Goal: Information Seeking & Learning: Learn about a topic

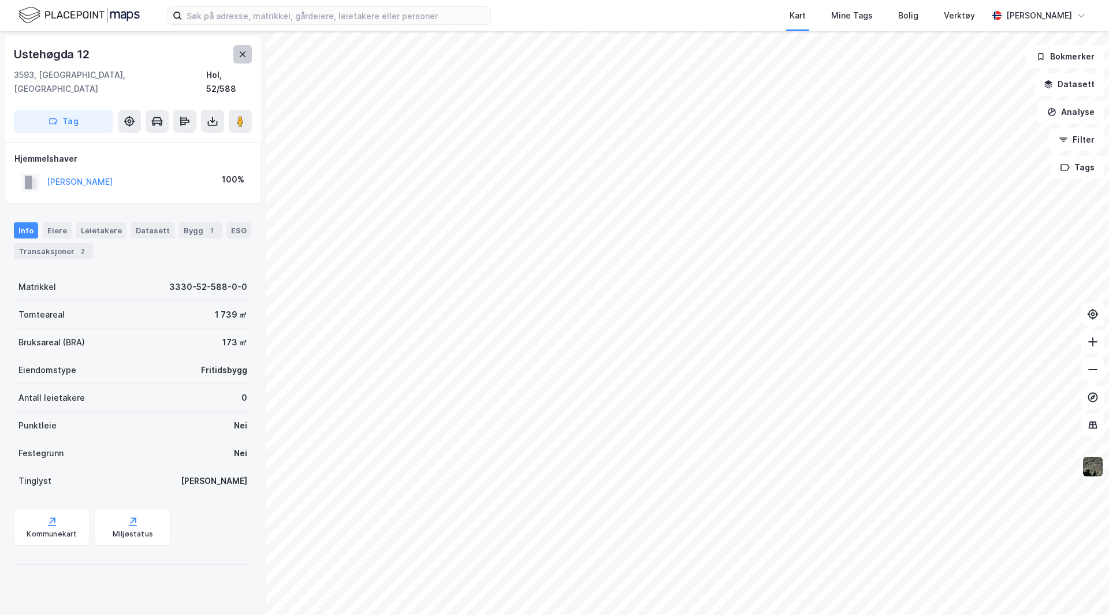
click at [243, 50] on icon at bounding box center [242, 54] width 9 height 9
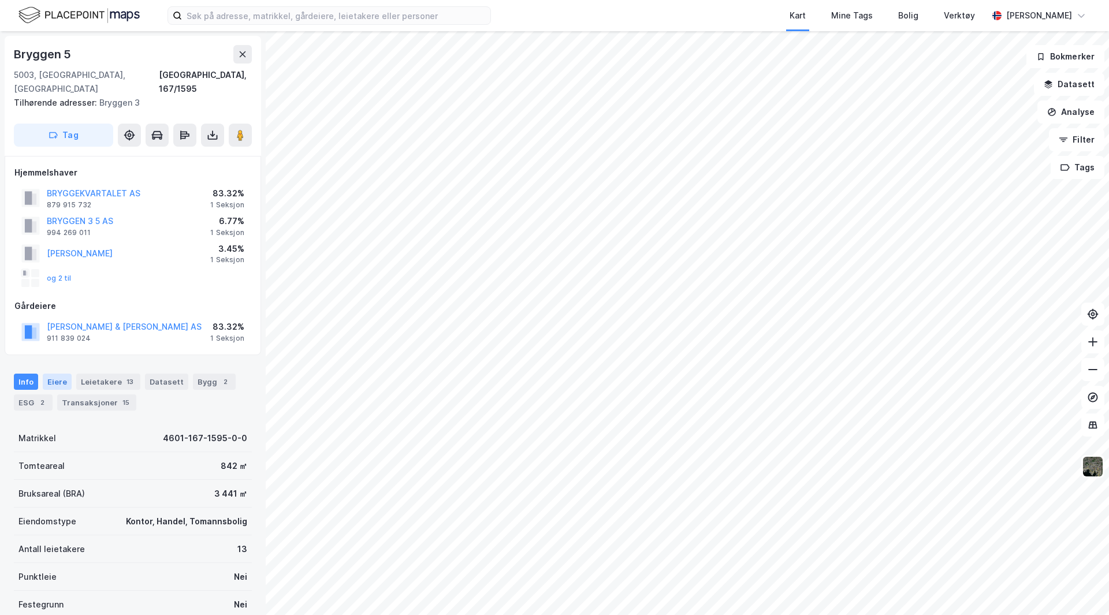
click at [51, 374] on div "Eiere" at bounding box center [57, 382] width 29 height 16
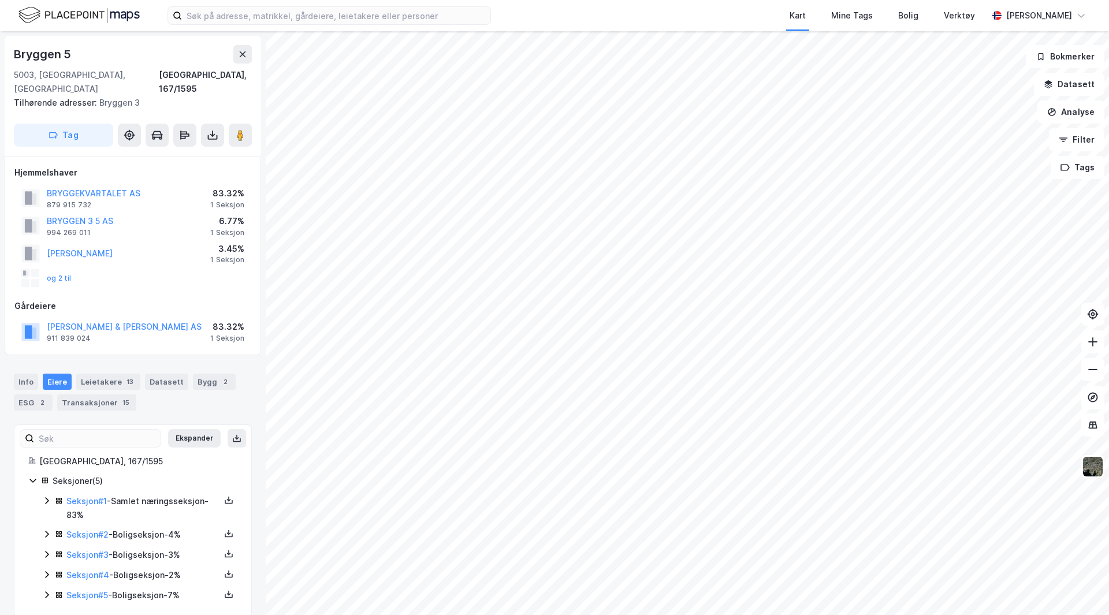
scroll to position [2, 0]
click at [84, 527] on link "Seksjon # 2" at bounding box center [87, 532] width 42 height 10
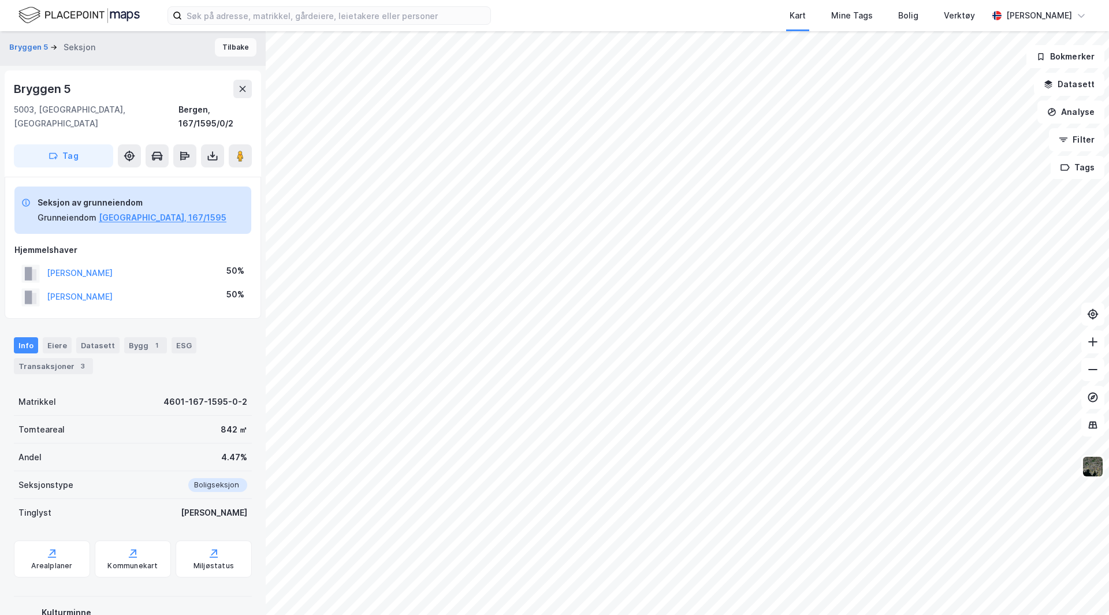
click at [236, 49] on button "Tilbake" at bounding box center [236, 47] width 42 height 18
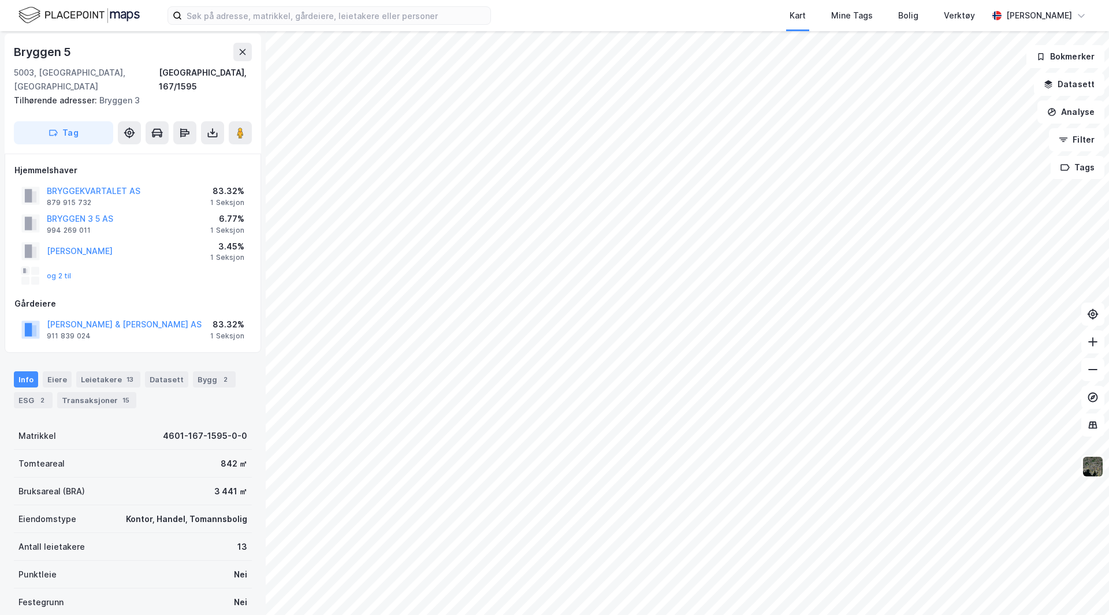
scroll to position [2, 0]
click at [54, 371] on div "Eiere" at bounding box center [57, 379] width 29 height 16
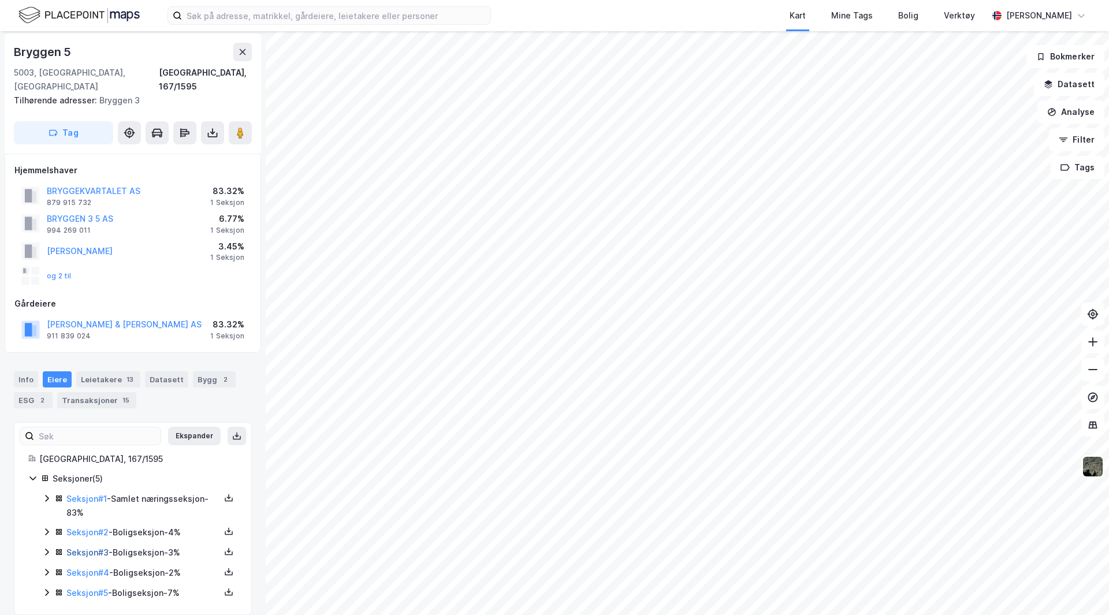
click at [92, 547] on link "Seksjon # 3" at bounding box center [87, 552] width 42 height 10
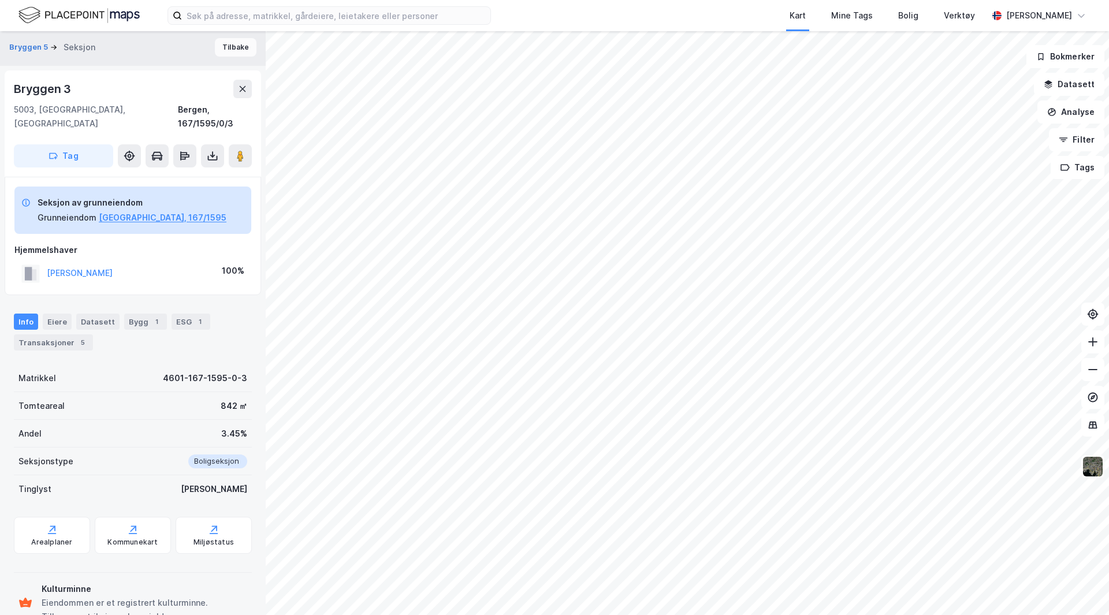
click at [233, 46] on button "Tilbake" at bounding box center [236, 47] width 42 height 18
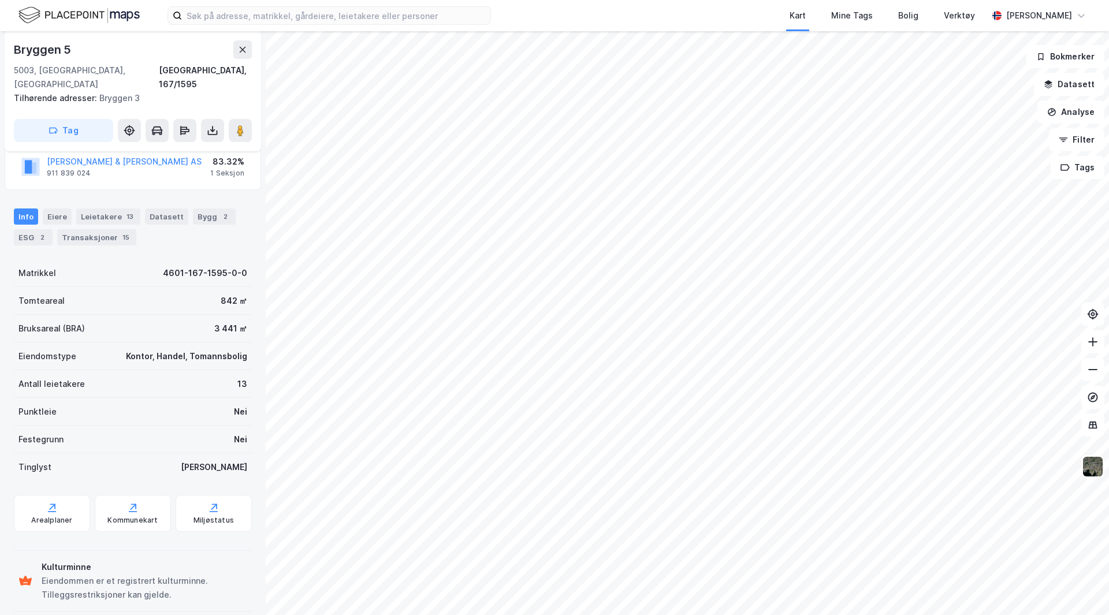
scroll to position [60, 0]
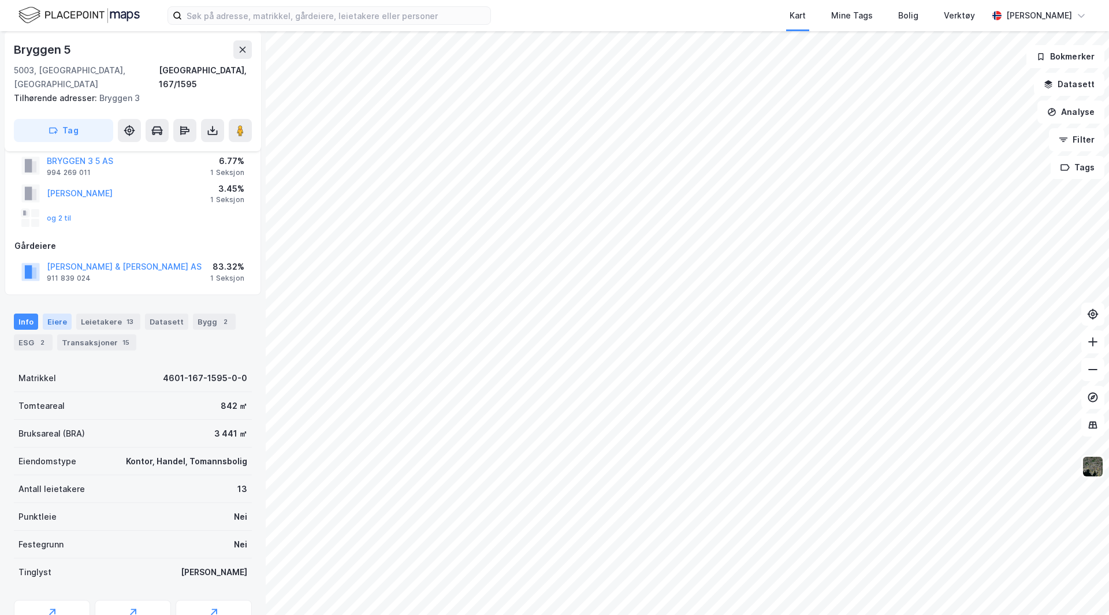
click at [52, 314] on div "Eiere" at bounding box center [57, 322] width 29 height 16
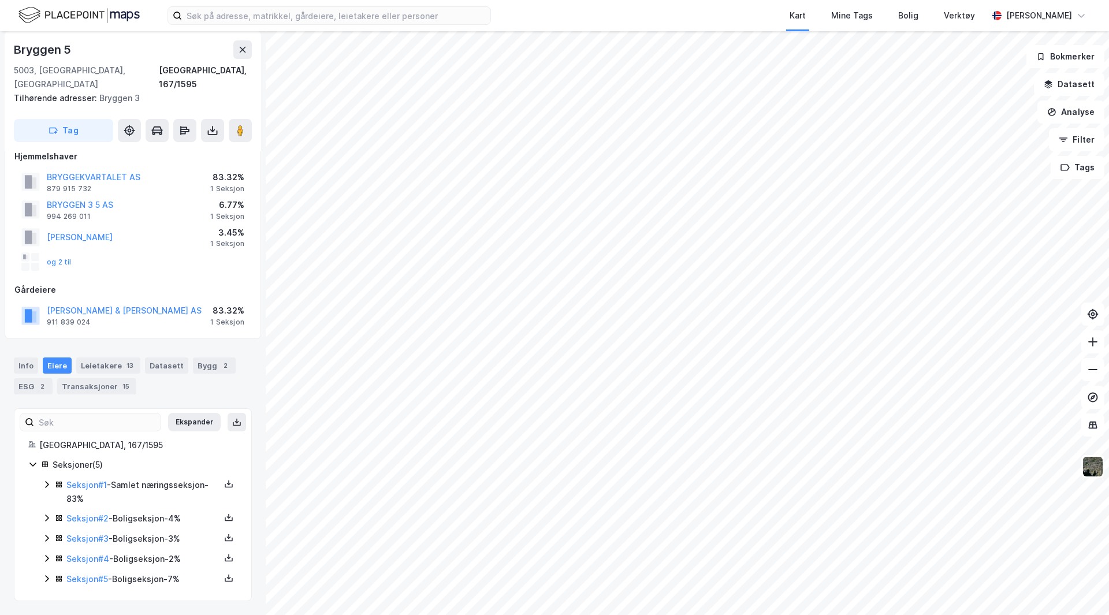
scroll to position [2, 0]
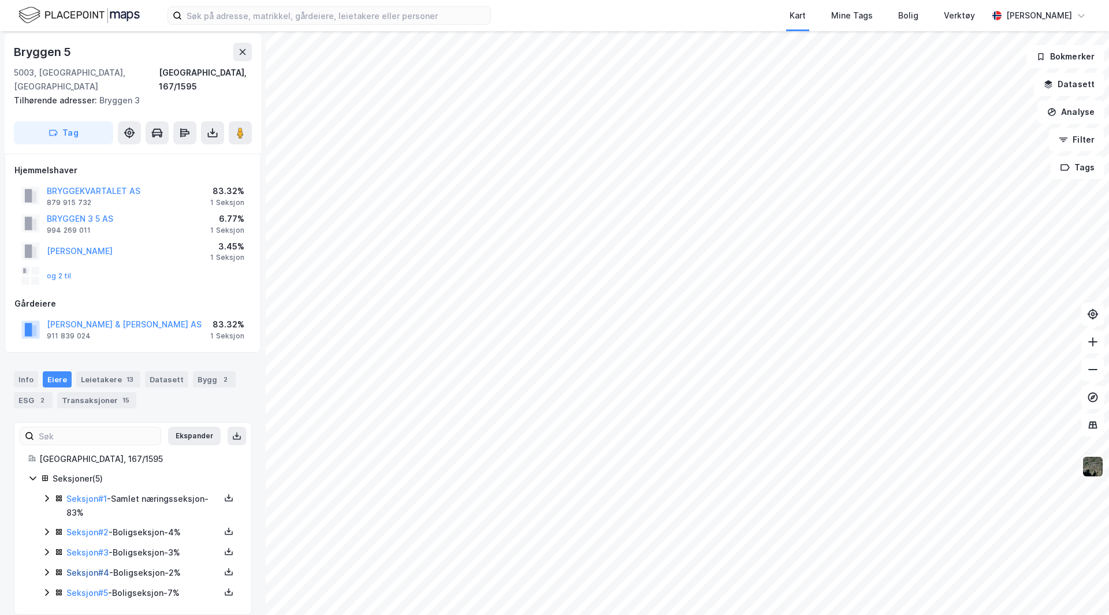
click at [80, 568] on link "Seksjon # 4" at bounding box center [87, 573] width 43 height 10
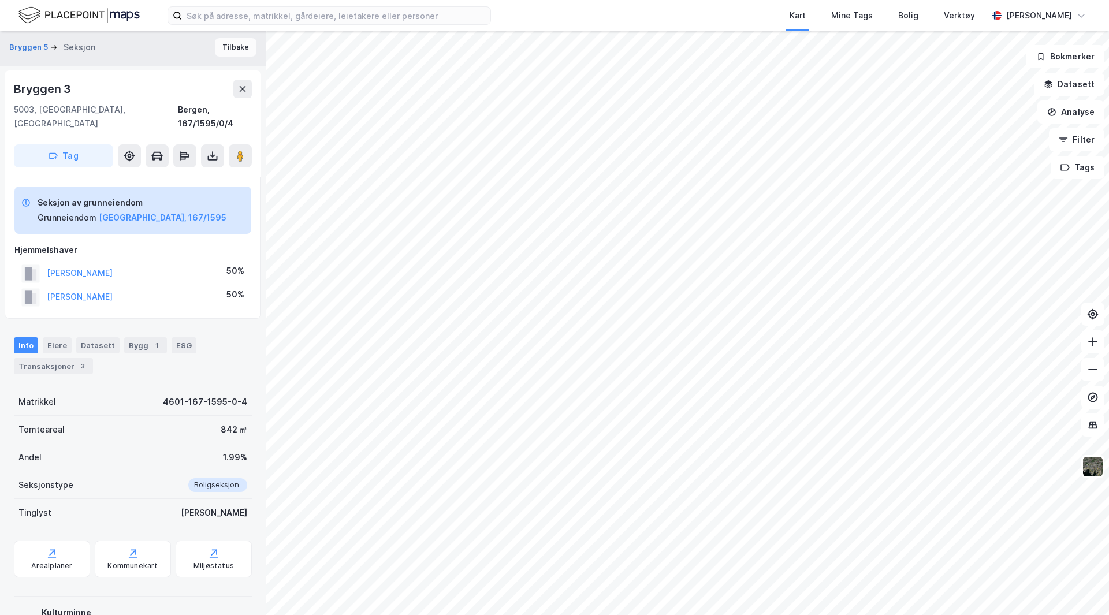
click at [232, 47] on button "Tilbake" at bounding box center [236, 47] width 42 height 18
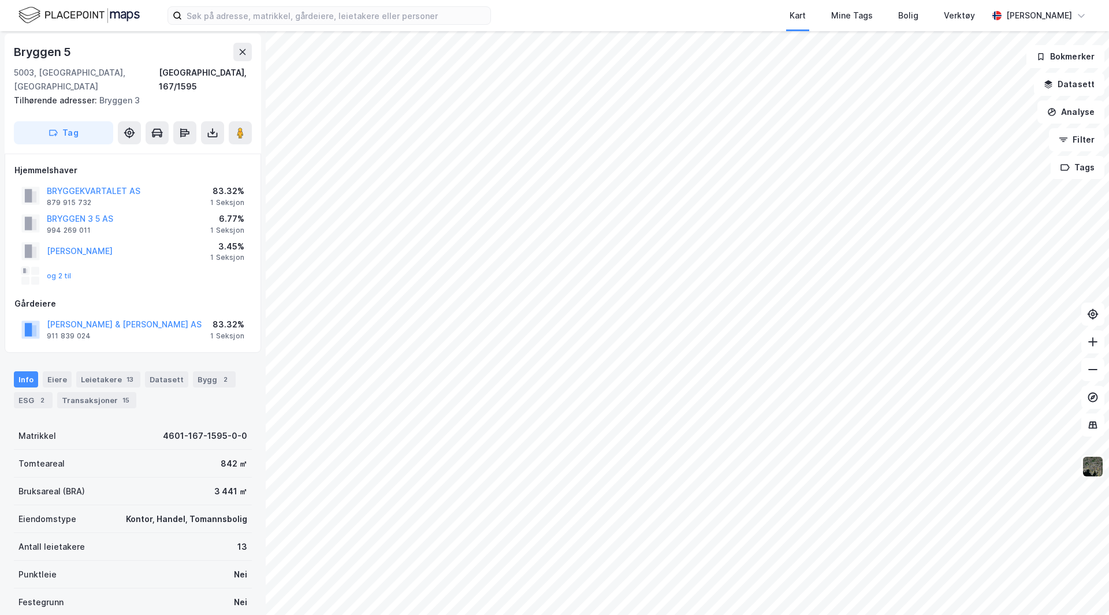
scroll to position [2, 0]
click at [52, 371] on div "Eiere" at bounding box center [57, 379] width 29 height 16
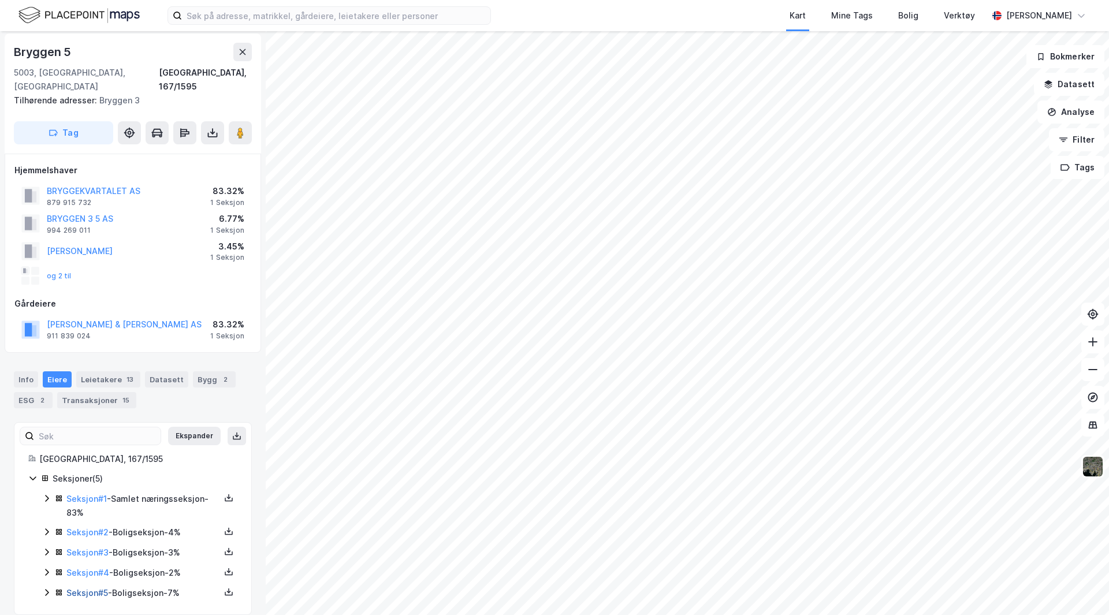
click at [84, 588] on link "Seksjon # 5" at bounding box center [87, 593] width 42 height 10
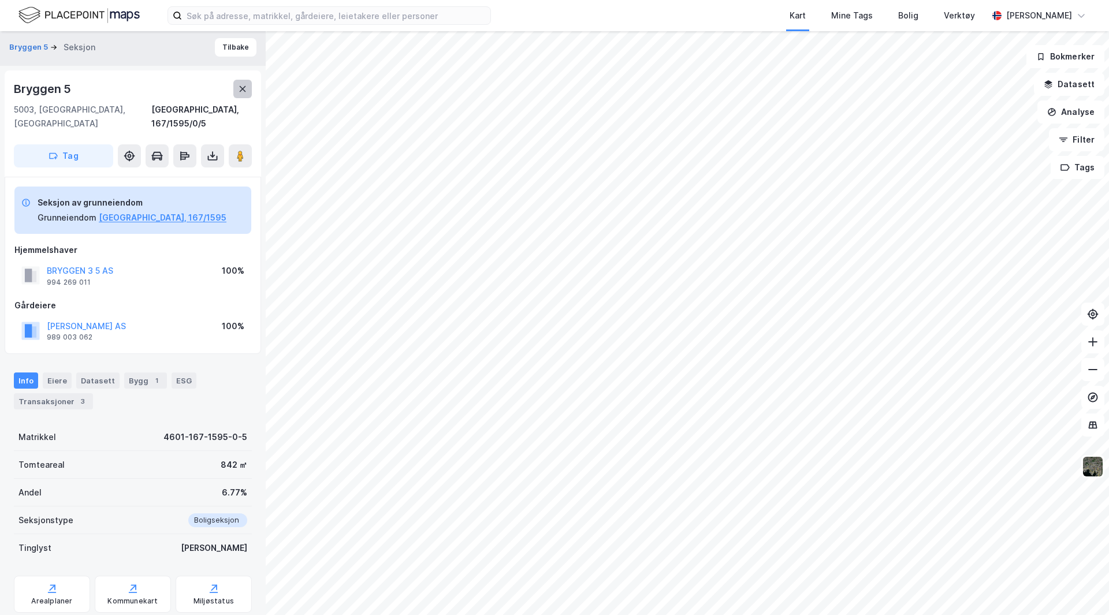
click at [245, 87] on icon at bounding box center [243, 89] width 6 height 6
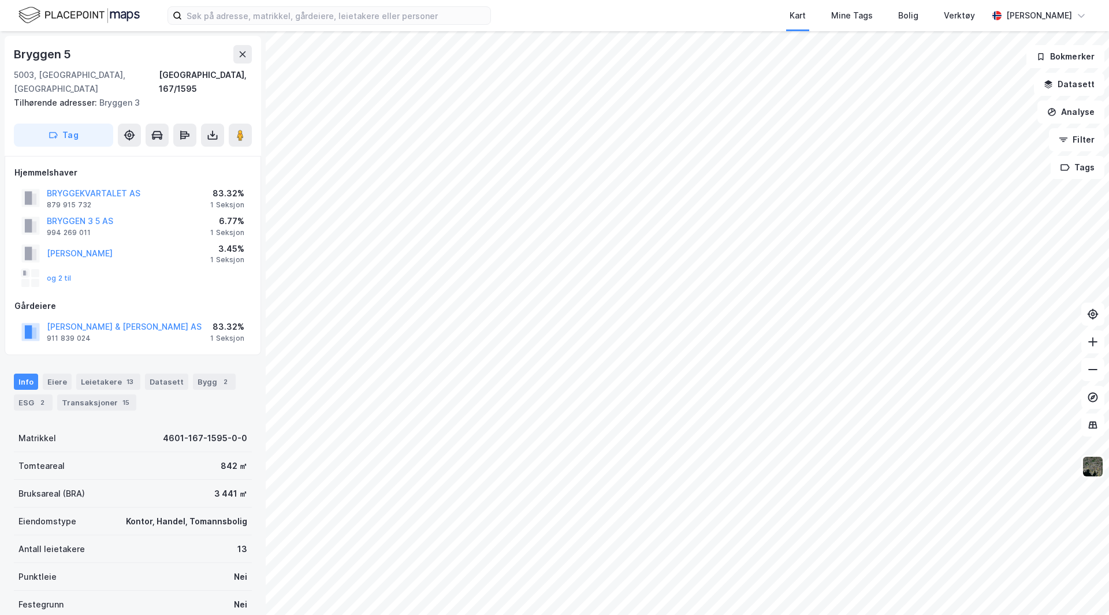
scroll to position [2, 0]
